Goal: Task Accomplishment & Management: Manage account settings

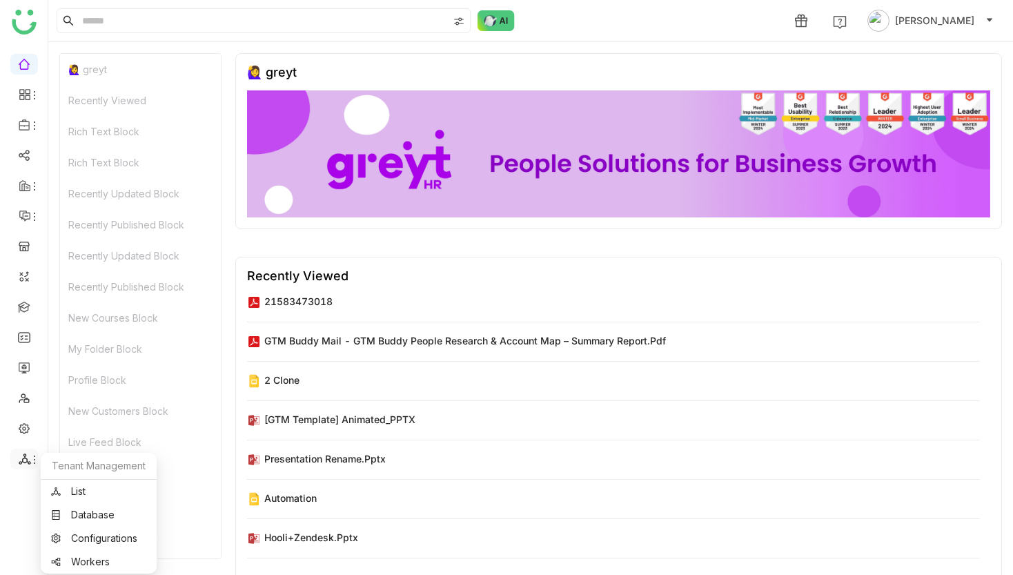
click at [31, 459] on icon at bounding box center [34, 459] width 11 height 11
click at [28, 430] on link at bounding box center [24, 427] width 12 height 12
click at [26, 429] on link at bounding box center [24, 427] width 12 height 12
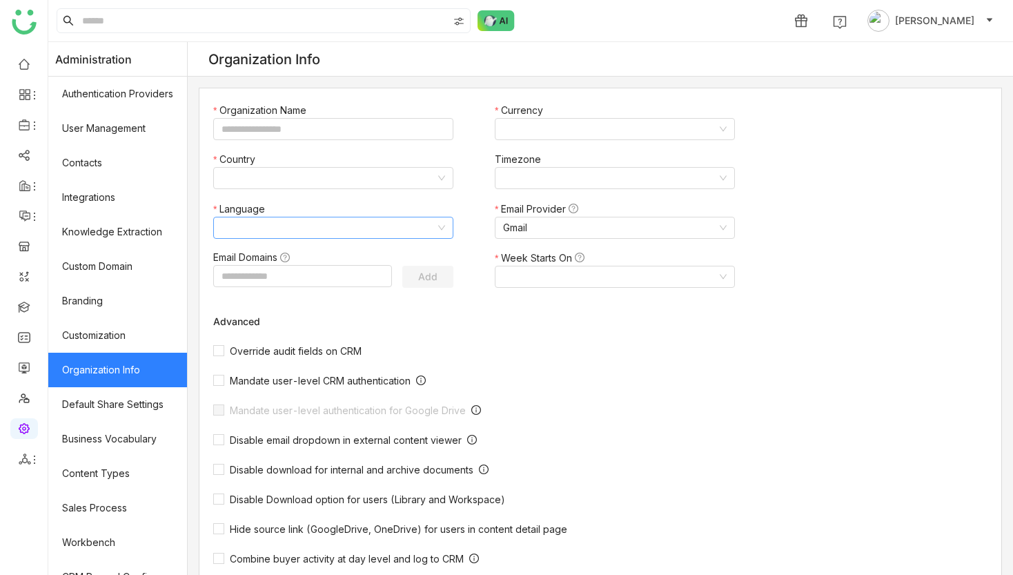
type input "*******"
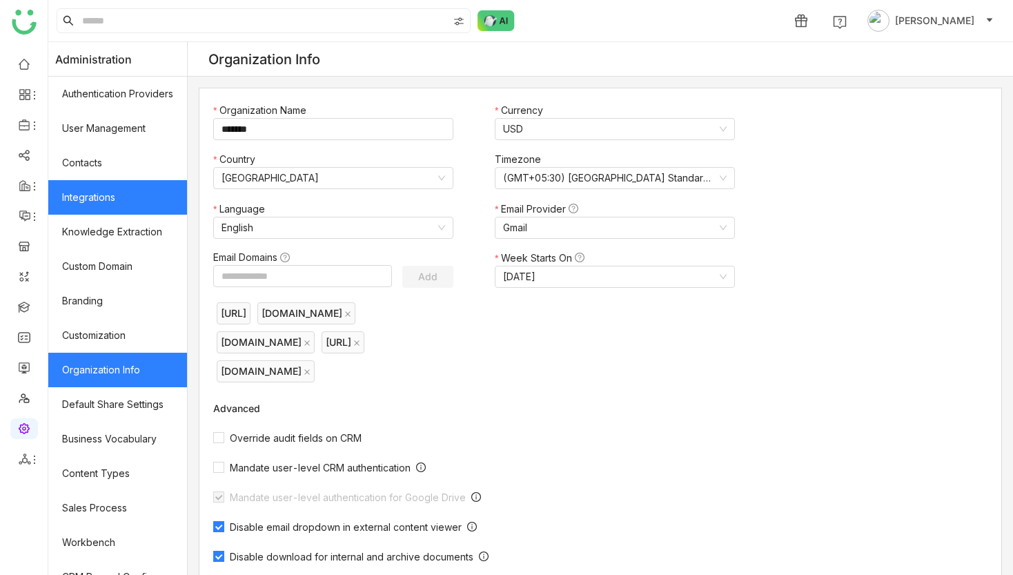
click at [145, 188] on link "Integrations" at bounding box center [117, 197] width 139 height 34
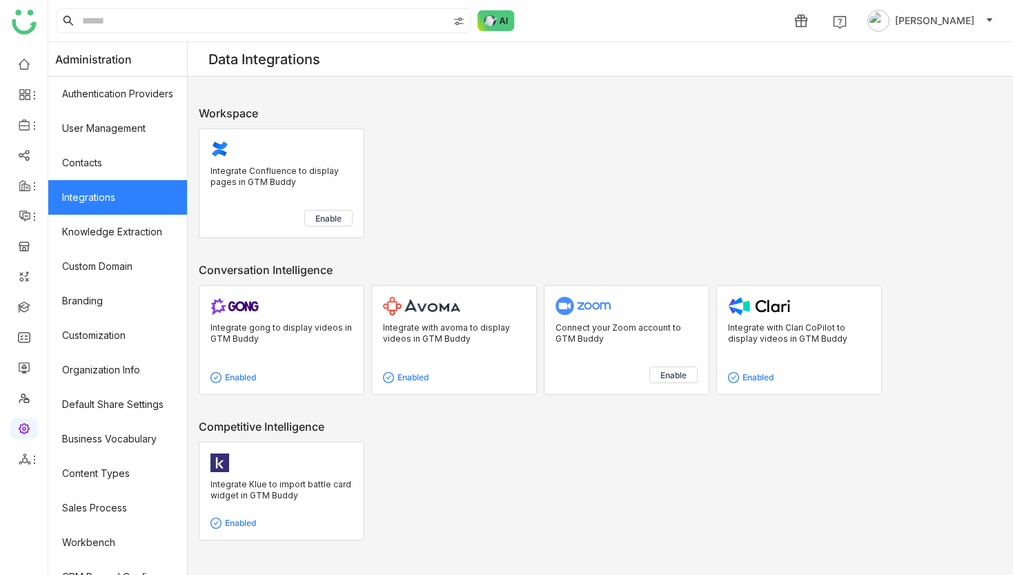
scroll to position [742, 0]
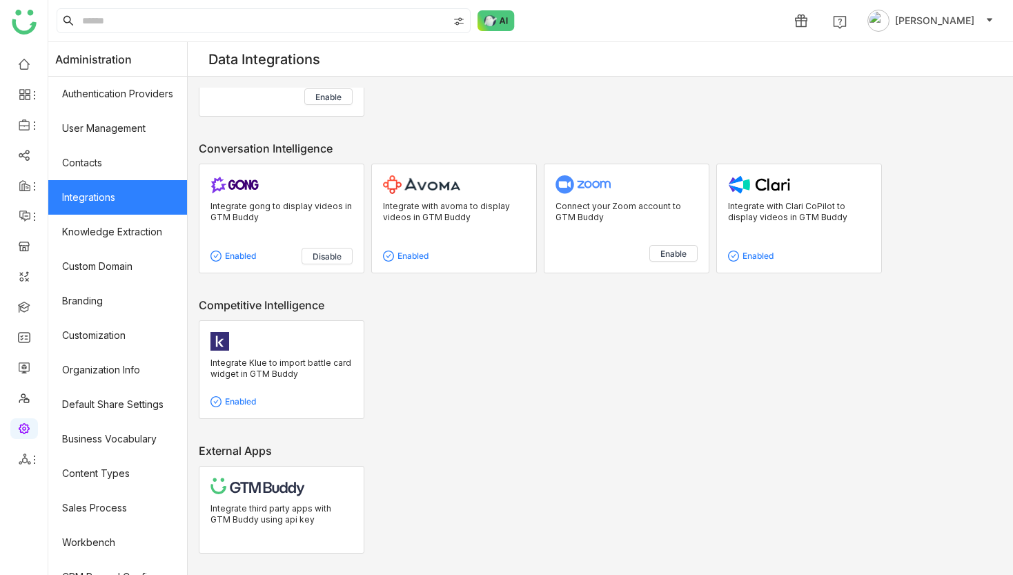
click at [269, 223] on p "Integrate gong to display videos in GTM Buddy" at bounding box center [281, 223] width 142 height 44
click at [341, 259] on span "Disable" at bounding box center [326, 256] width 29 height 11
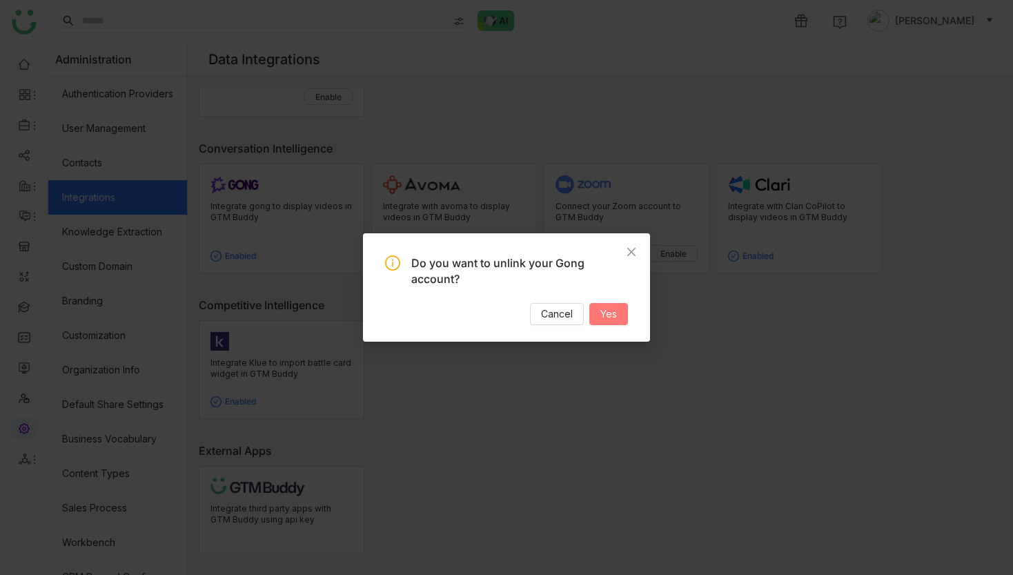
click at [595, 310] on button "Yes" at bounding box center [608, 314] width 39 height 22
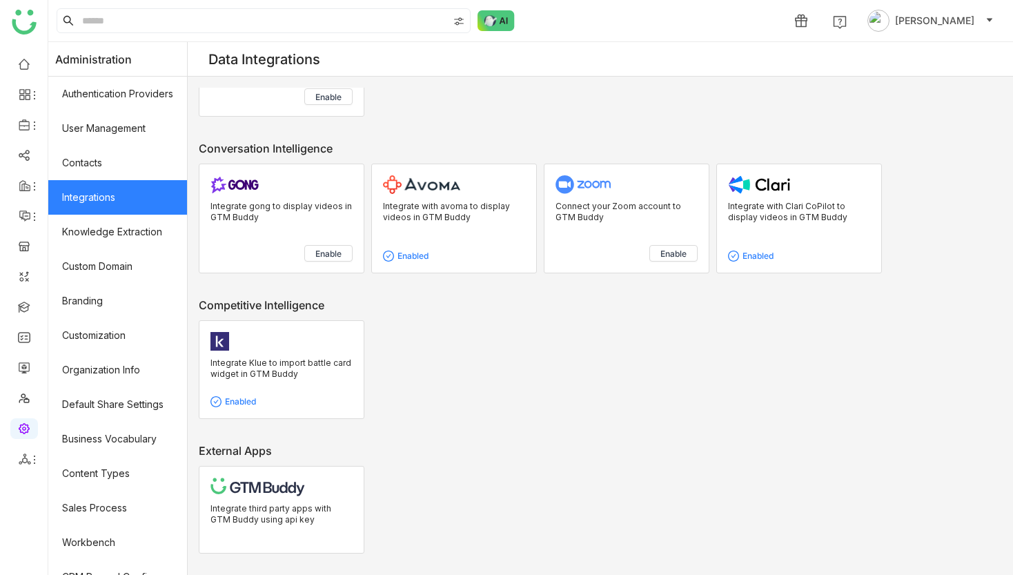
click at [320, 259] on span "Enable" at bounding box center [328, 253] width 26 height 11
